Goal: Information Seeking & Learning: Find contact information

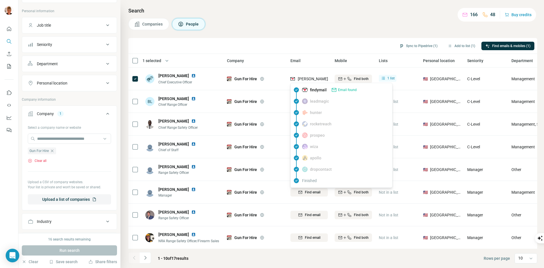
drag, startPoint x: 309, startPoint y: 79, endPoint x: 304, endPoint y: 89, distance: 10.8
click at [304, 89] on img at bounding box center [305, 90] width 6 height 6
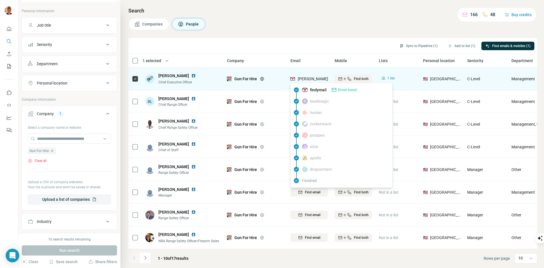
click at [306, 78] on span "[PERSON_NAME][EMAIL_ADDRESS][DOMAIN_NAME]" at bounding box center [344, 79] width 93 height 5
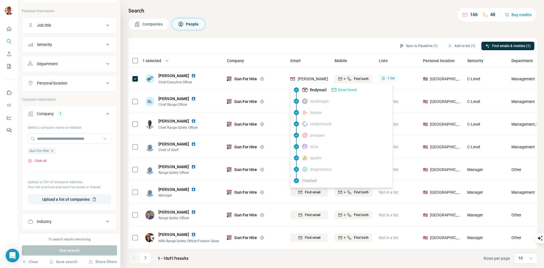
click at [308, 87] on div "findymail Email found" at bounding box center [329, 90] width 55 height 6
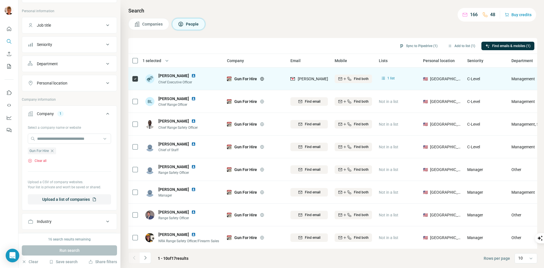
click at [302, 80] on span "[PERSON_NAME][EMAIL_ADDRESS][DOMAIN_NAME]" at bounding box center [344, 79] width 93 height 5
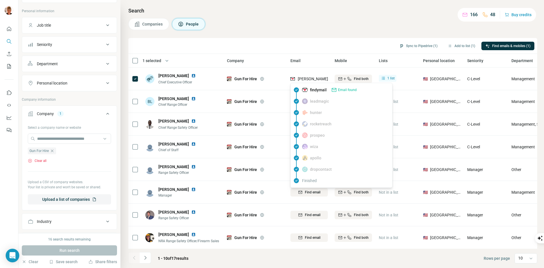
click at [306, 91] on img at bounding box center [305, 90] width 6 height 6
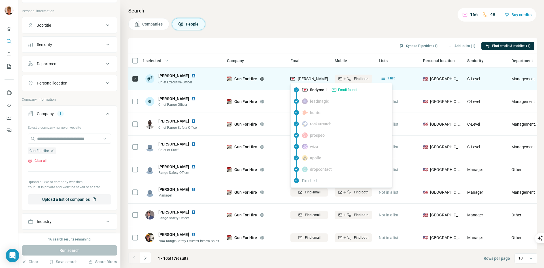
drag, startPoint x: 306, startPoint y: 91, endPoint x: 297, endPoint y: 76, distance: 17.5
click at [297, 76] on div "[PERSON_NAME][EMAIL_ADDRESS][DOMAIN_NAME]" at bounding box center [339, 79] width 96 height 6
drag, startPoint x: 304, startPoint y: 79, endPoint x: 300, endPoint y: 71, distance: 8.5
click at [300, 71] on div "[PERSON_NAME][EMAIL_ADDRESS][DOMAIN_NAME]" at bounding box center [309, 79] width 37 height 16
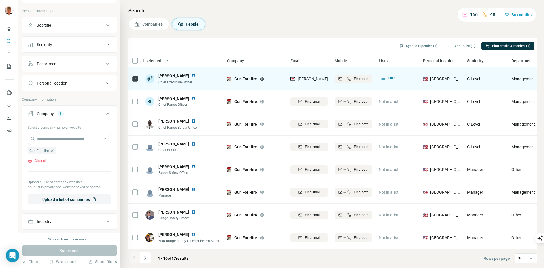
click at [179, 77] on span "[PERSON_NAME]" at bounding box center [173, 76] width 31 height 6
click at [171, 81] on span "Chief Executive Officer" at bounding box center [175, 82] width 34 height 4
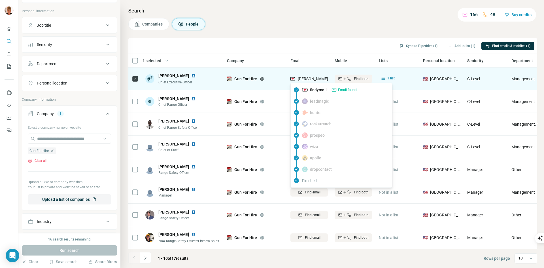
click at [307, 77] on span "[PERSON_NAME][EMAIL_ADDRESS][DOMAIN_NAME]" at bounding box center [344, 79] width 93 height 5
click at [305, 79] on span "[PERSON_NAME][EMAIL_ADDRESS][DOMAIN_NAME]" at bounding box center [344, 79] width 93 height 5
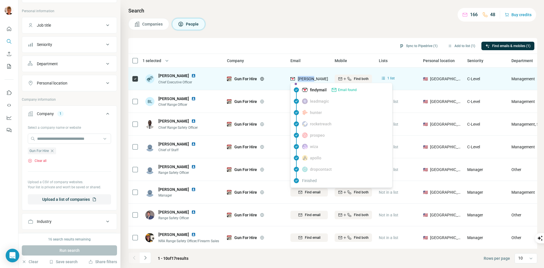
click at [304, 80] on span "[PERSON_NAME][EMAIL_ADDRESS][DOMAIN_NAME]" at bounding box center [344, 79] width 93 height 5
click at [316, 79] on span "[PERSON_NAME][EMAIL_ADDRESS][DOMAIN_NAME]" at bounding box center [344, 79] width 93 height 5
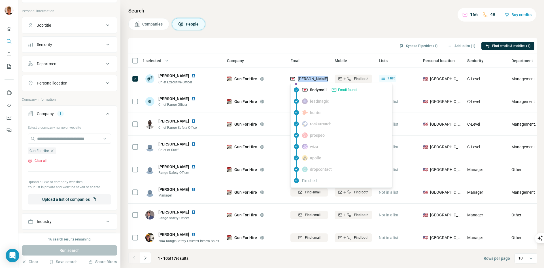
click at [304, 91] on img at bounding box center [305, 90] width 6 height 6
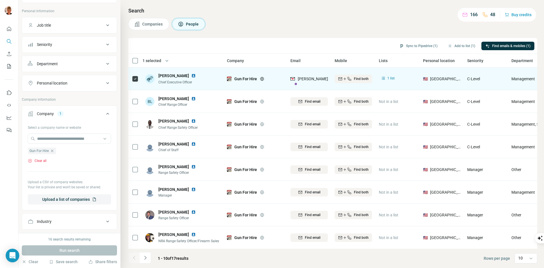
drag, startPoint x: 309, startPoint y: 79, endPoint x: 223, endPoint y: 76, distance: 85.6
click at [222, 72] on td "[PERSON_NAME] Chief Executive Officer" at bounding box center [183, 78] width 82 height 23
click at [247, 79] on span "Gun For Hire" at bounding box center [245, 79] width 23 height 6
drag, startPoint x: 191, startPoint y: 78, endPoint x: 173, endPoint y: 77, distance: 18.4
click at [189, 78] on span "[PERSON_NAME]" at bounding box center [173, 76] width 31 height 6
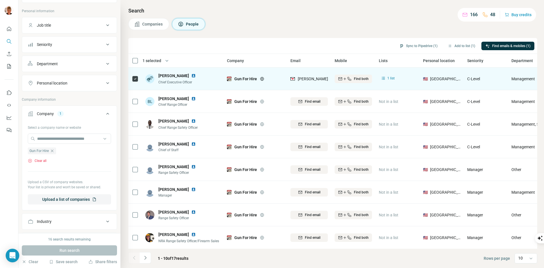
click at [172, 77] on span "[PERSON_NAME]" at bounding box center [173, 76] width 31 height 6
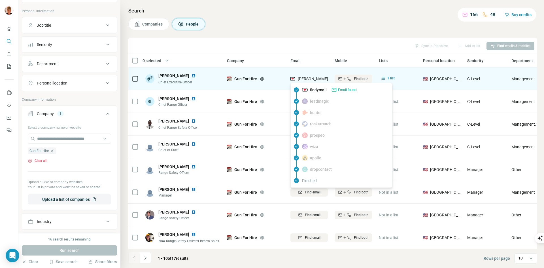
click at [317, 81] on span "[PERSON_NAME][EMAIL_ADDRESS][DOMAIN_NAME]" at bounding box center [344, 79] width 93 height 5
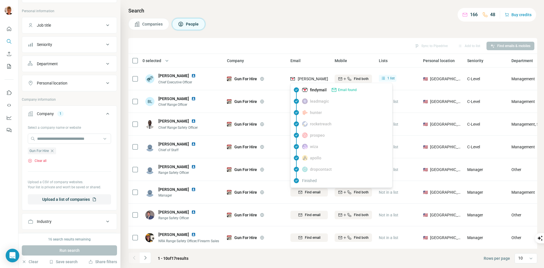
click at [319, 92] on span "findymail" at bounding box center [318, 90] width 17 height 6
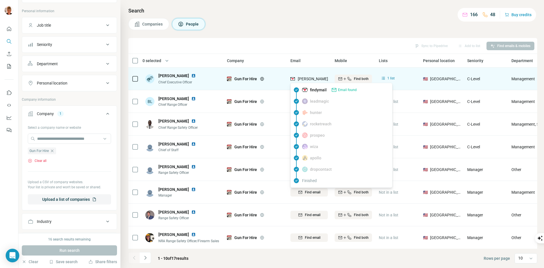
click at [308, 77] on span "[PERSON_NAME][EMAIL_ADDRESS][DOMAIN_NAME]" at bounding box center [344, 79] width 93 height 5
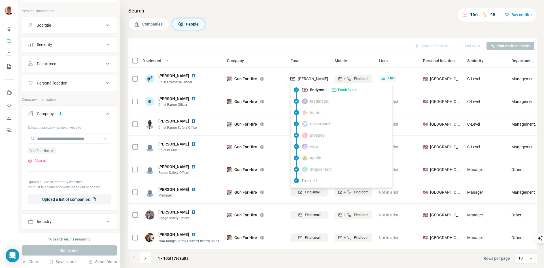
click at [306, 90] on img at bounding box center [305, 90] width 6 height 6
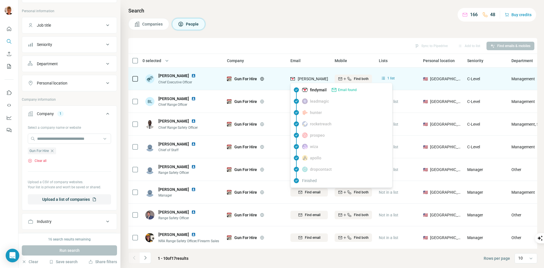
click at [293, 76] on img at bounding box center [293, 79] width 5 height 6
click at [300, 78] on span "[PERSON_NAME][EMAIL_ADDRESS][DOMAIN_NAME]" at bounding box center [344, 79] width 93 height 5
click at [325, 80] on span "[PERSON_NAME][EMAIL_ADDRESS][DOMAIN_NAME]" at bounding box center [344, 79] width 93 height 5
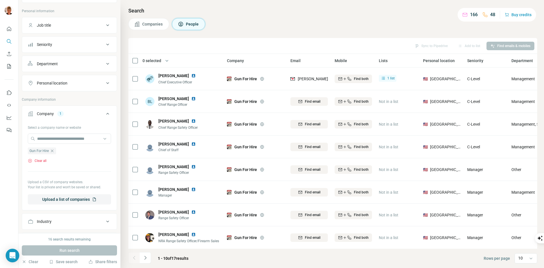
click at [53, 150] on icon "button" at bounding box center [52, 151] width 5 height 5
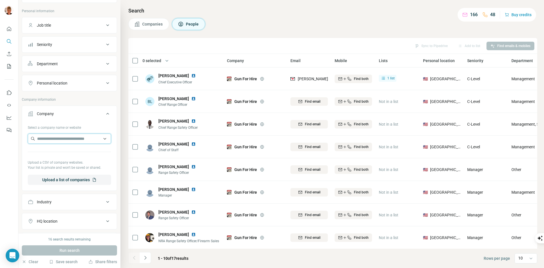
click at [65, 141] on input "text" at bounding box center [69, 138] width 83 height 10
type input "**********"
click at [58, 151] on p "[PERSON_NAME] & [PERSON_NAME]" at bounding box center [72, 154] width 59 height 11
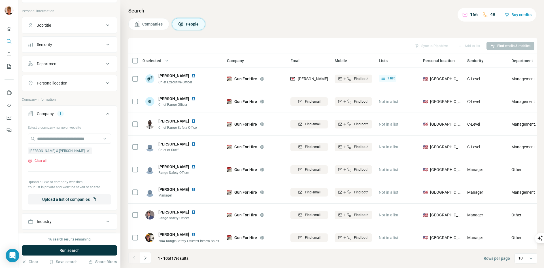
click at [65, 250] on span "Run search" at bounding box center [70, 250] width 20 height 6
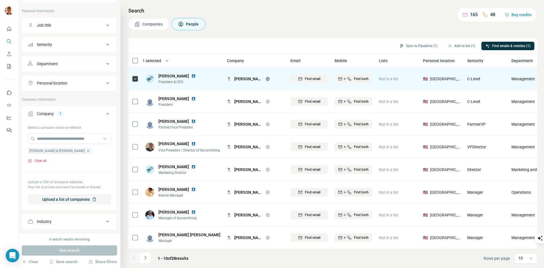
click at [303, 77] on div "Find email" at bounding box center [309, 78] width 37 height 5
click at [87, 151] on icon "button" at bounding box center [88, 150] width 3 height 3
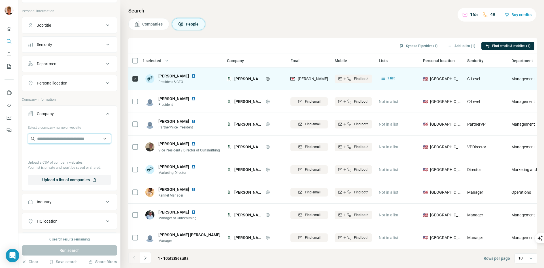
click at [59, 134] on input "text" at bounding box center [69, 138] width 83 height 10
type input "**********"
click at [58, 151] on p "Cobra One Tactical" at bounding box center [61, 152] width 34 height 6
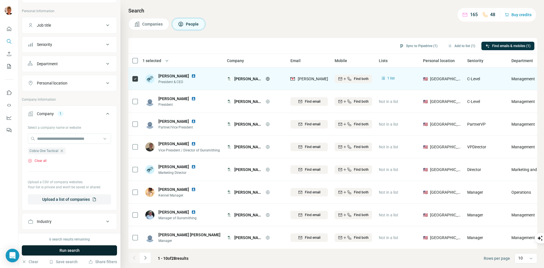
click at [75, 252] on span "Run search" at bounding box center [70, 250] width 20 height 6
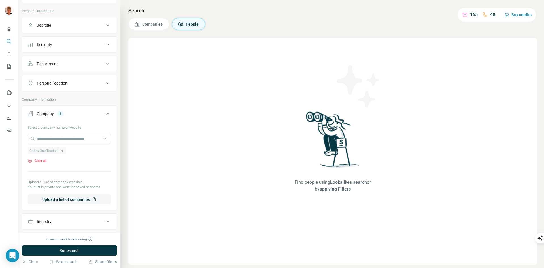
click at [64, 151] on icon "button" at bounding box center [62, 151] width 5 height 5
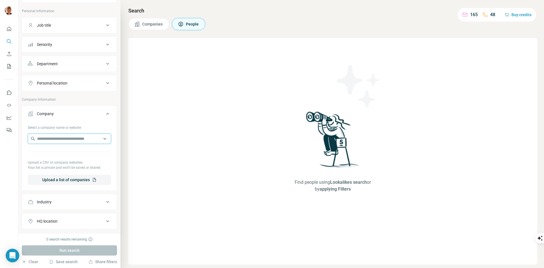
click at [65, 139] on input "text" at bounding box center [69, 138] width 83 height 10
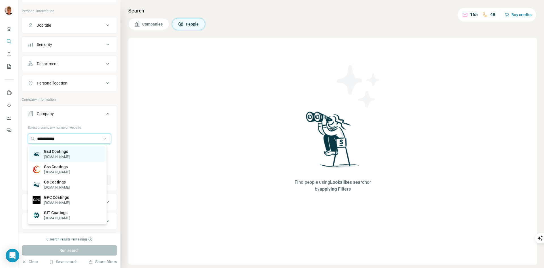
type input "**********"
click at [51, 153] on p "Gsd Coatings" at bounding box center [57, 152] width 26 height 6
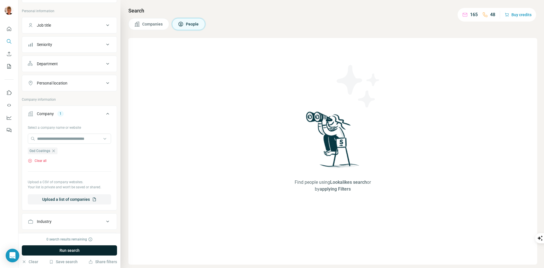
click at [96, 250] on button "Run search" at bounding box center [69, 250] width 95 height 10
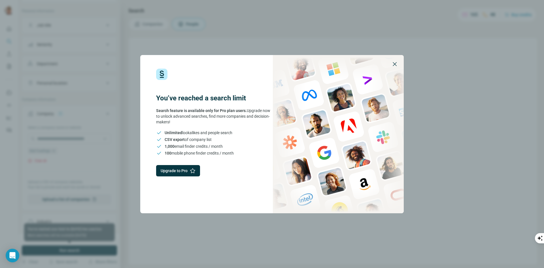
click at [394, 63] on icon "button" at bounding box center [394, 64] width 7 height 7
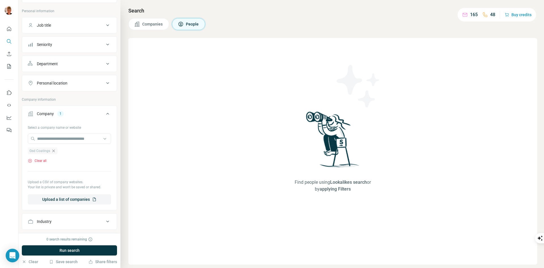
click at [56, 149] on icon "button" at bounding box center [53, 151] width 5 height 5
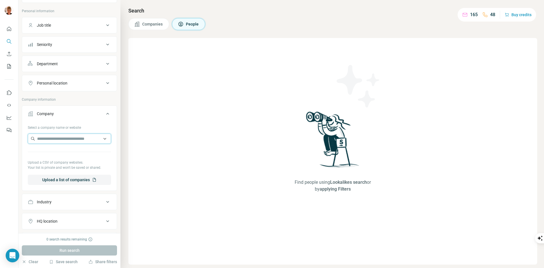
click at [64, 137] on input "text" at bounding box center [69, 138] width 83 height 10
type input "**********"
